Goal: Task Accomplishment & Management: Use online tool/utility

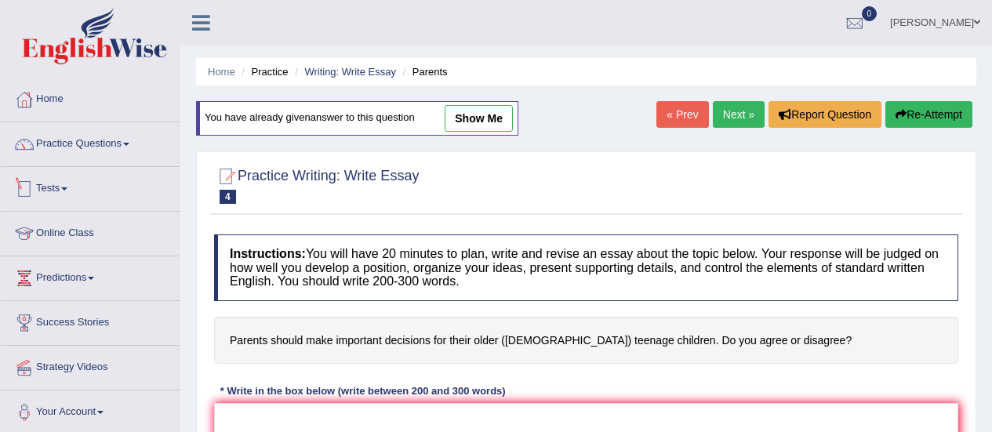
click at [49, 195] on link "Tests" at bounding box center [90, 186] width 179 height 39
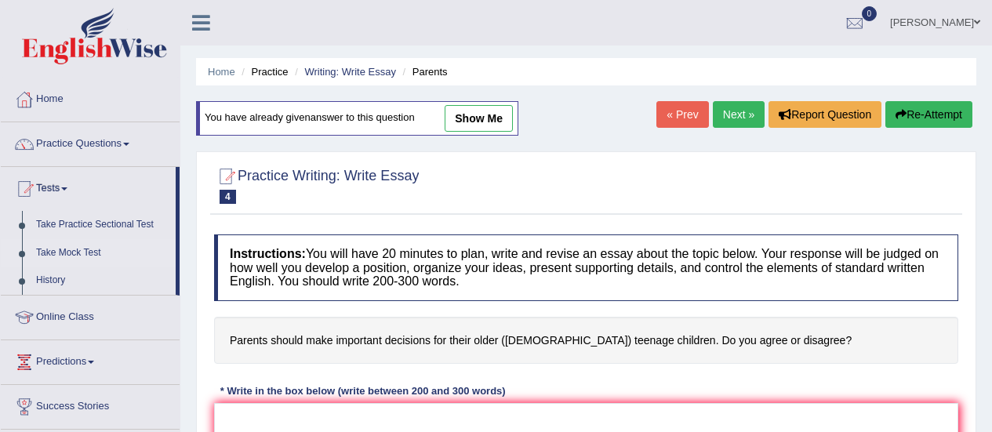
click at [55, 253] on link "Take Mock Test" at bounding box center [102, 253] width 147 height 28
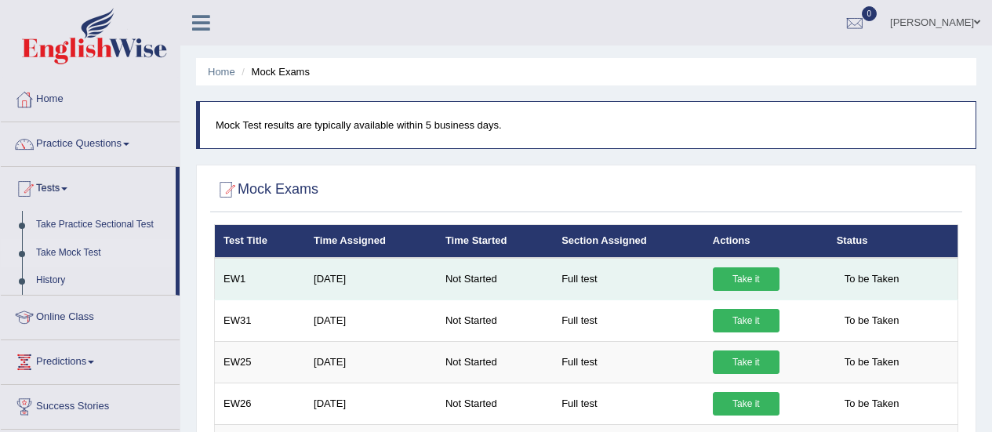
click at [764, 283] on link "Take it" at bounding box center [746, 279] width 67 height 24
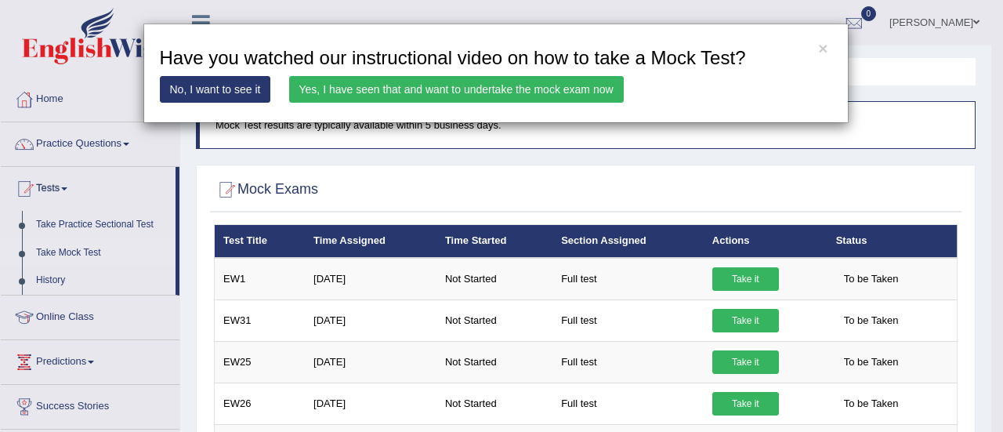
click at [248, 97] on link "No, I want to see it" at bounding box center [215, 89] width 111 height 27
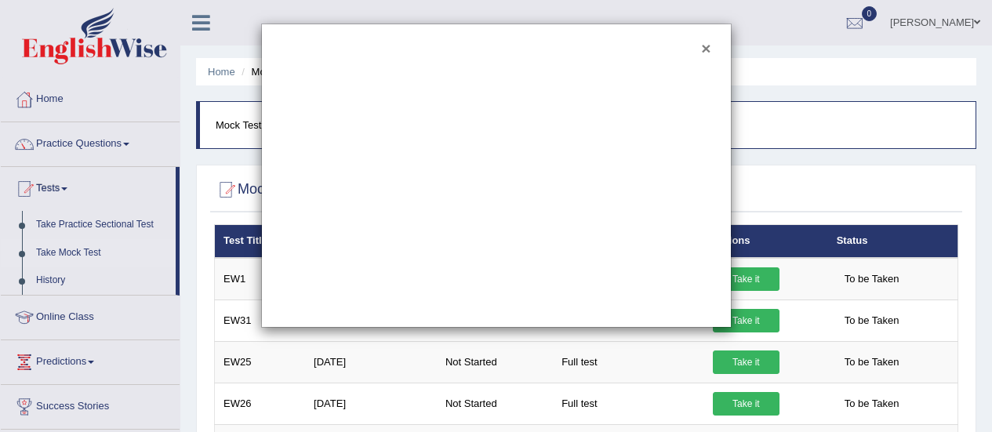
click at [707, 49] on button "×" at bounding box center [705, 48] width 9 height 16
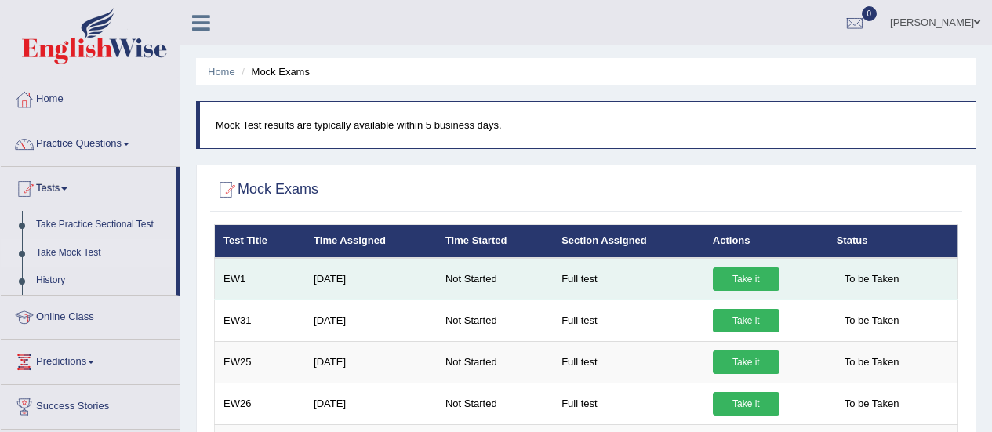
click at [742, 285] on link "Take it" at bounding box center [746, 279] width 67 height 24
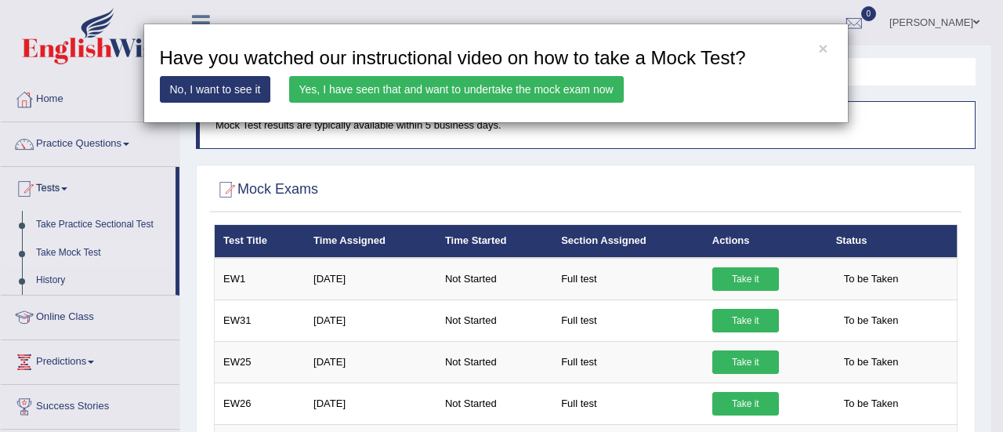
click at [431, 91] on link "Yes, I have seen that and want to undertake the mock exam now" at bounding box center [456, 89] width 335 height 27
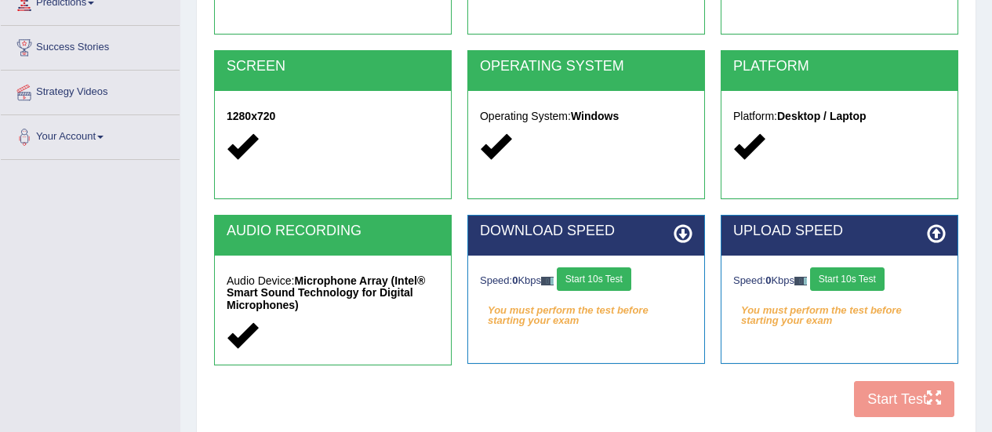
scroll to position [391, 0]
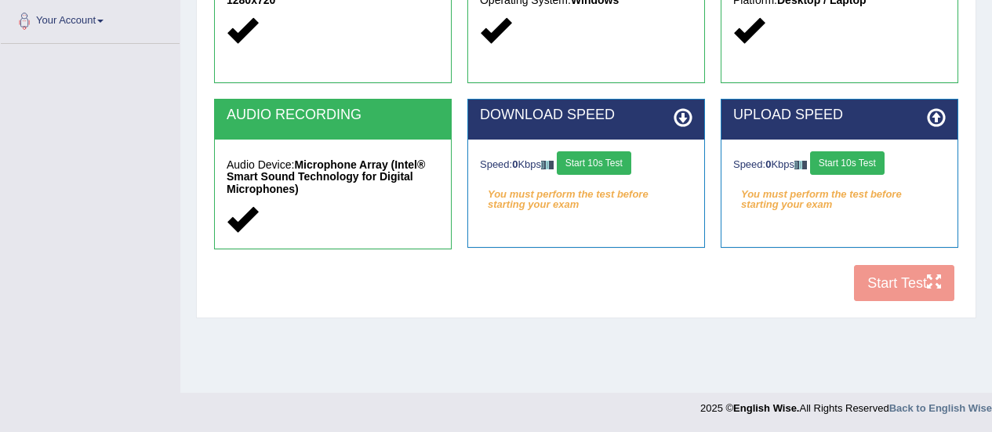
click at [593, 164] on button "Start 10s Test" at bounding box center [594, 163] width 74 height 24
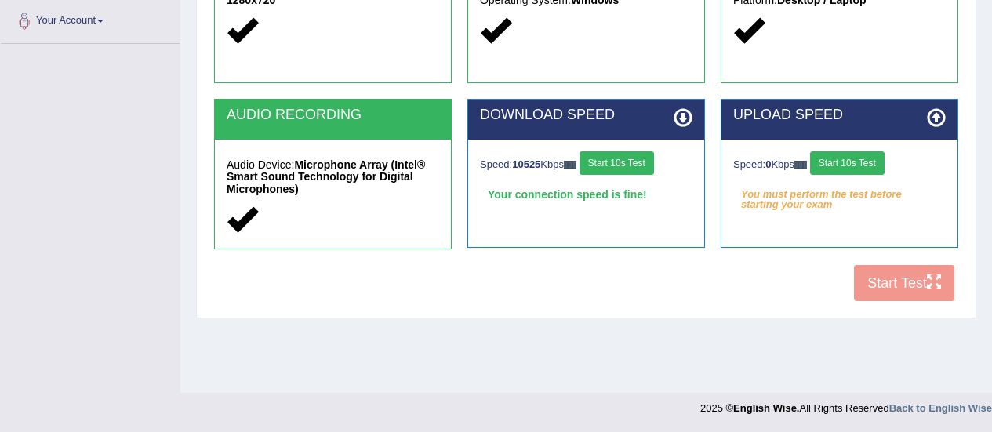
click at [856, 164] on button "Start 10s Test" at bounding box center [847, 163] width 74 height 24
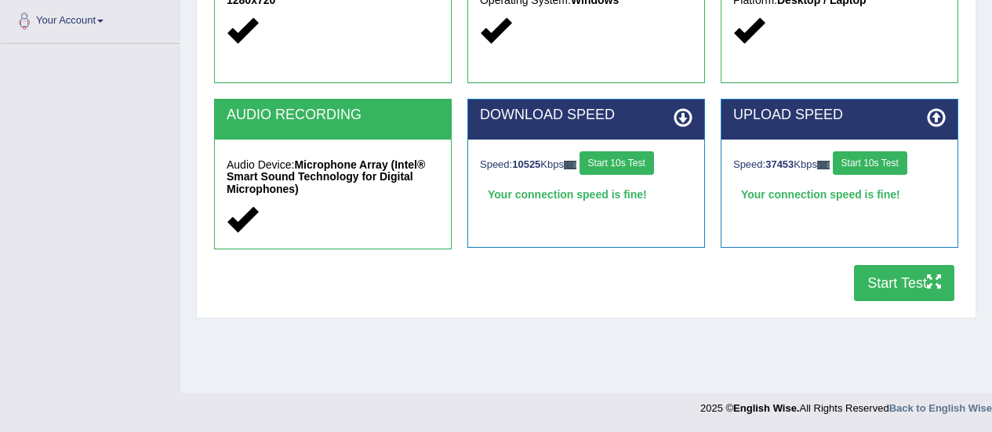
click at [899, 288] on button "Start Test" at bounding box center [904, 283] width 100 height 36
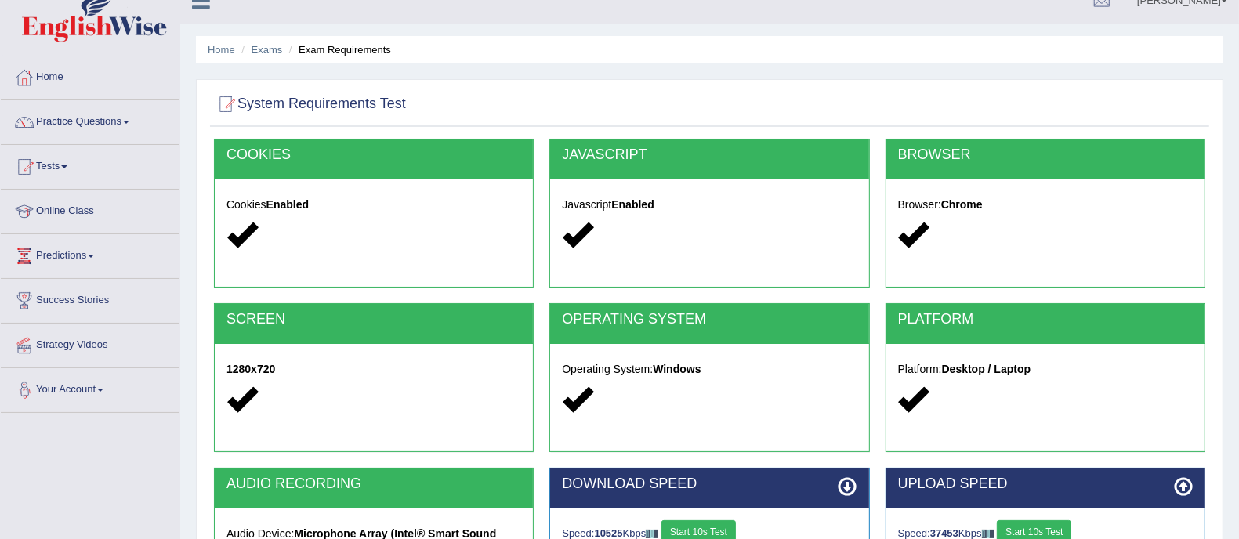
scroll to position [0, 0]
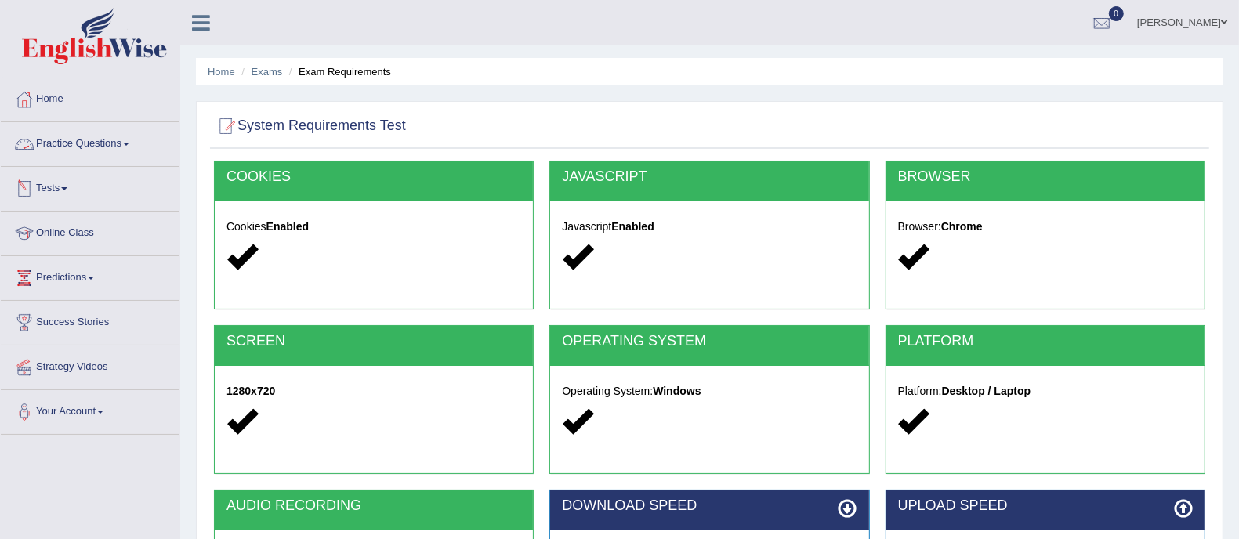
click at [49, 187] on link "Tests" at bounding box center [90, 186] width 179 height 39
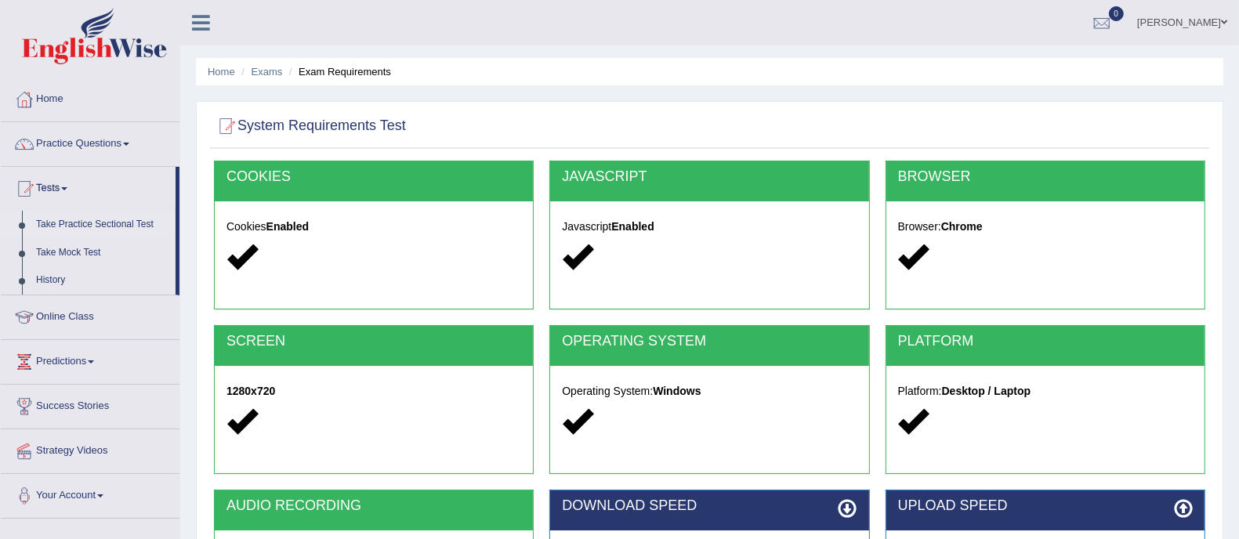
click at [104, 224] on link "Take Practice Sectional Test" at bounding box center [102, 225] width 147 height 28
